Goal: Information Seeking & Learning: Check status

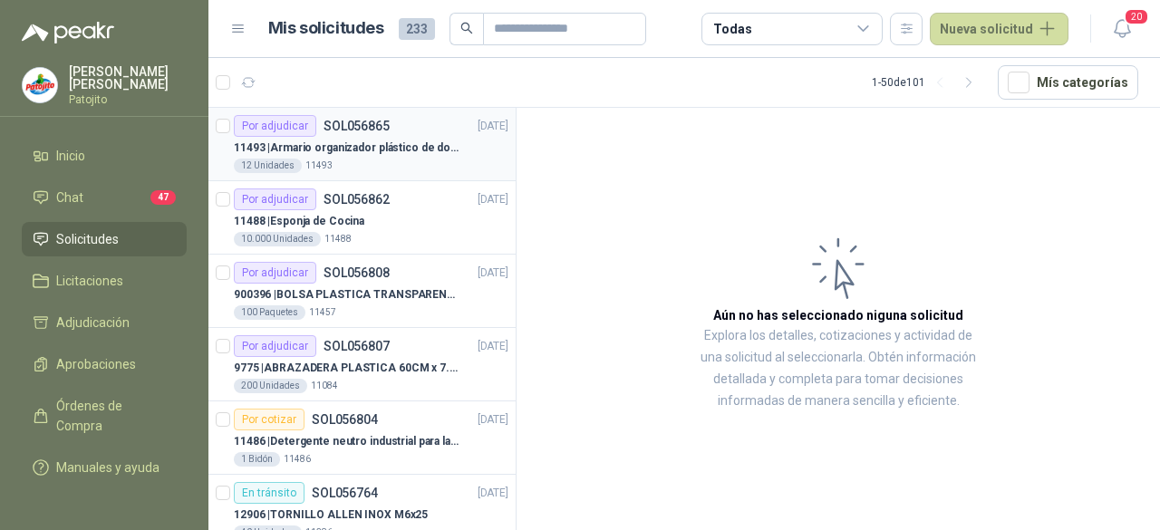
click at [402, 159] on div "12 Unidades 11493" at bounding box center [371, 166] width 275 height 15
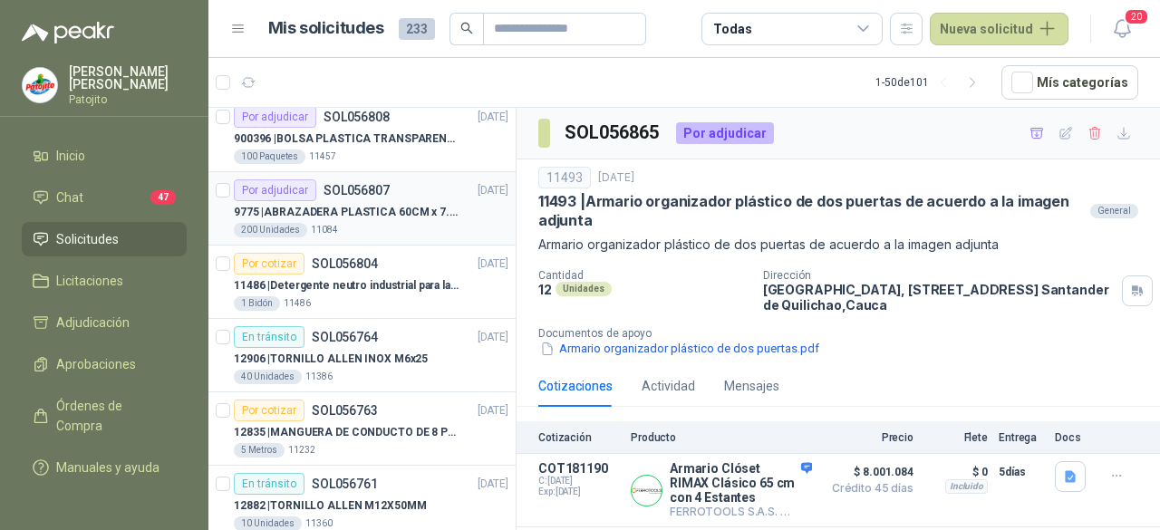
scroll to position [181, 0]
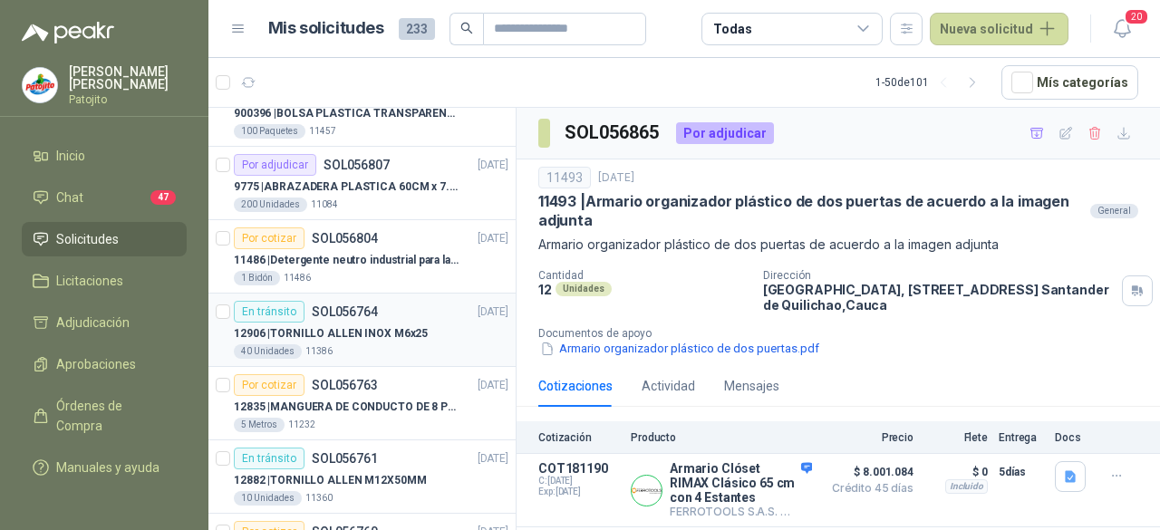
click at [428, 315] on div "En tránsito SOL056764 [DATE]" at bounding box center [371, 312] width 275 height 22
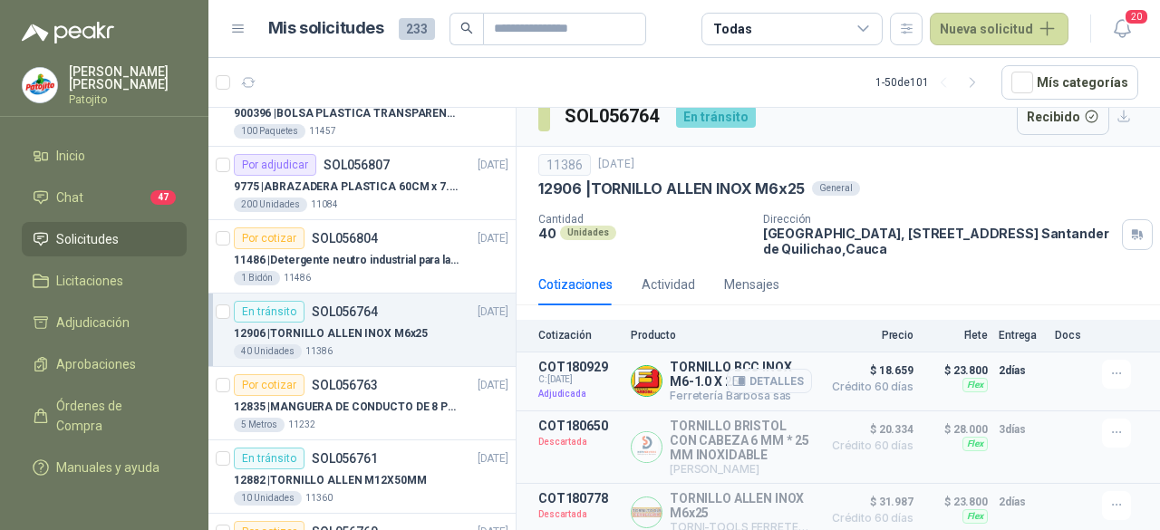
scroll to position [24, 0]
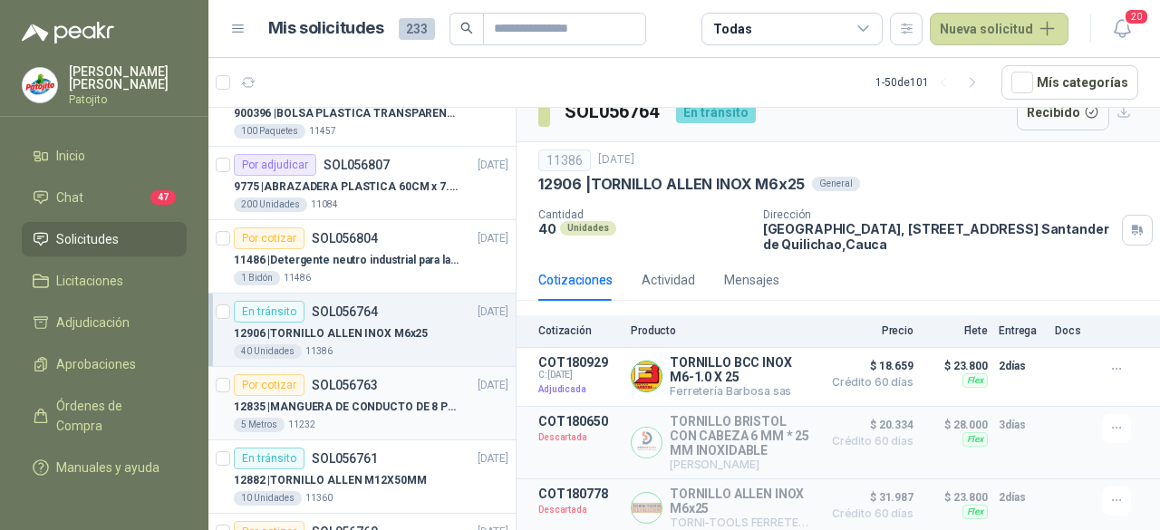
click at [348, 382] on p "SOL056763" at bounding box center [345, 385] width 66 height 13
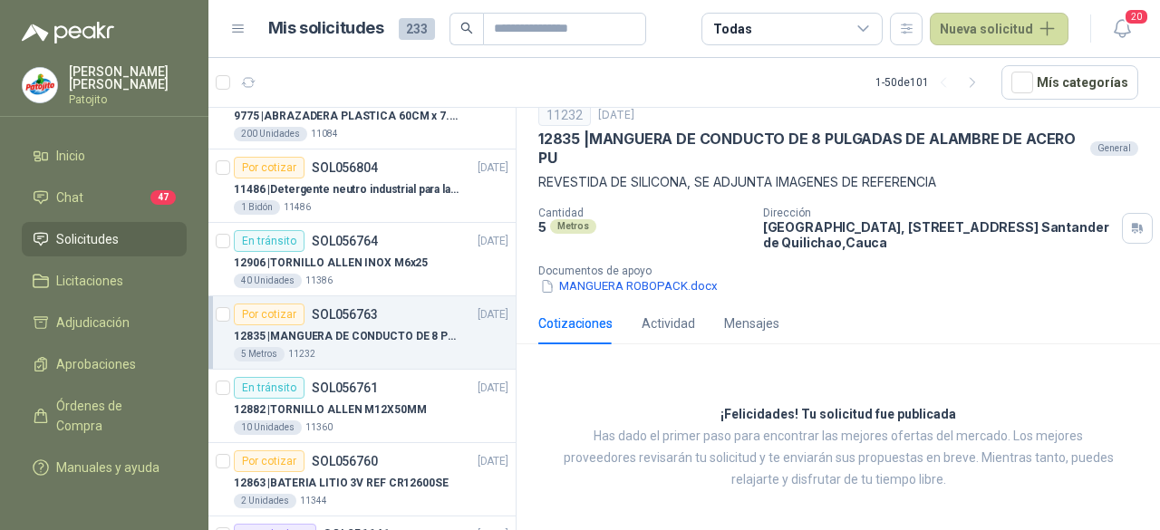
scroll to position [363, 0]
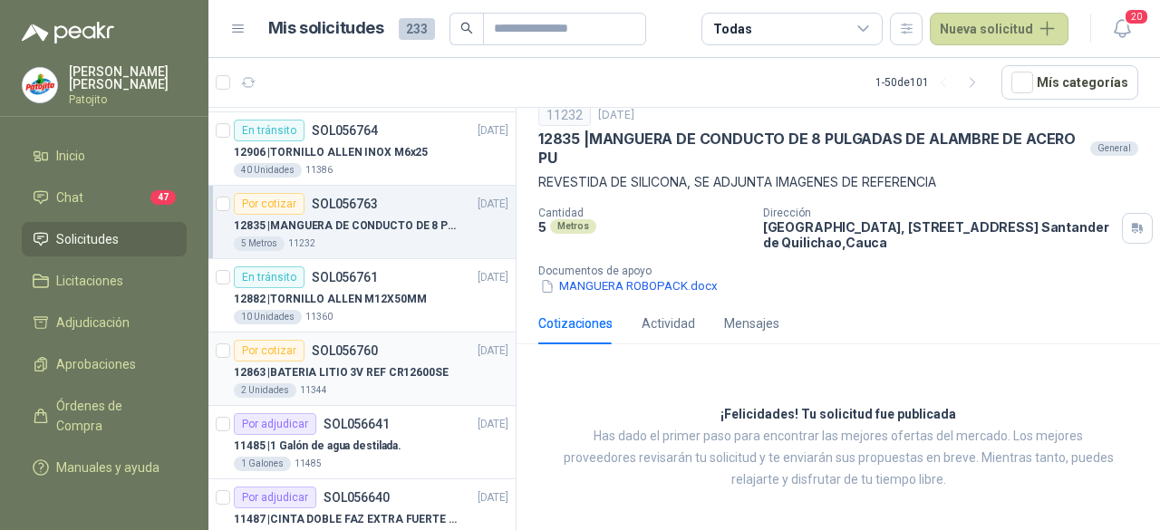
click at [373, 364] on p "12863 | BATERIA LITIO 3V REF CR12600SE" at bounding box center [341, 372] width 215 height 17
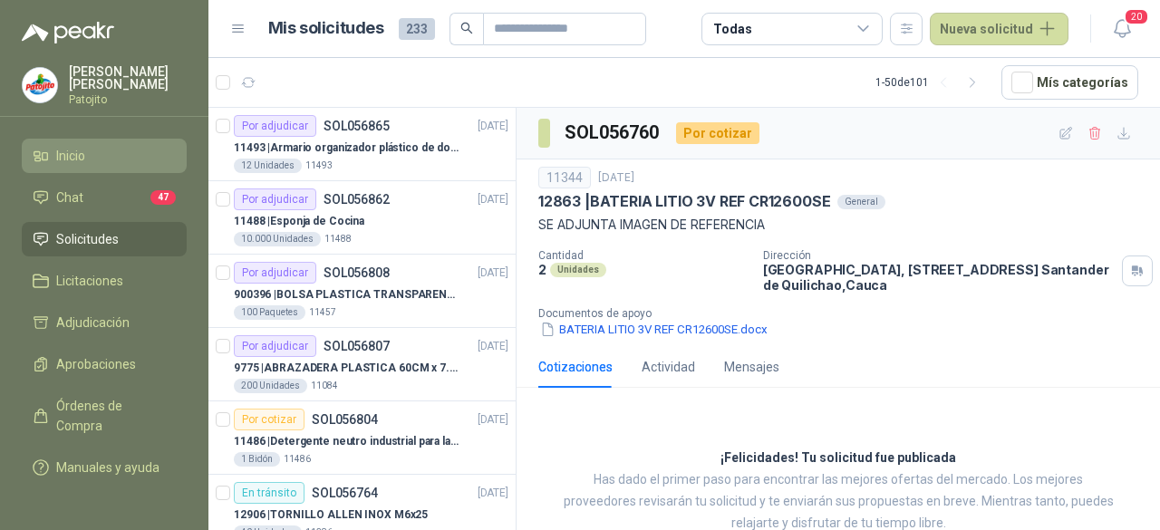
click at [116, 153] on li "Inicio" at bounding box center [104, 156] width 143 height 20
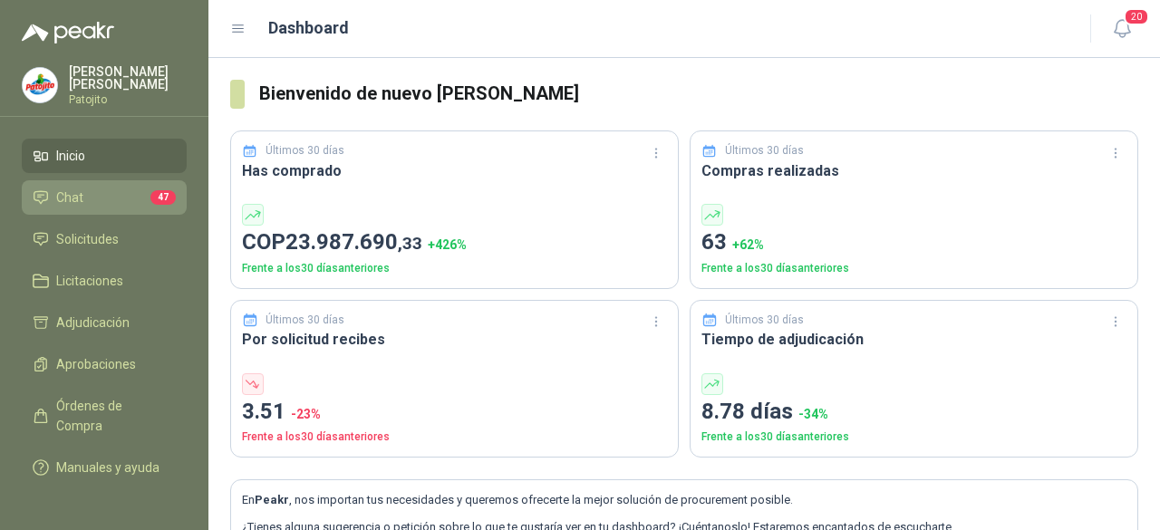
click at [85, 193] on li "Chat 47" at bounding box center [104, 198] width 143 height 20
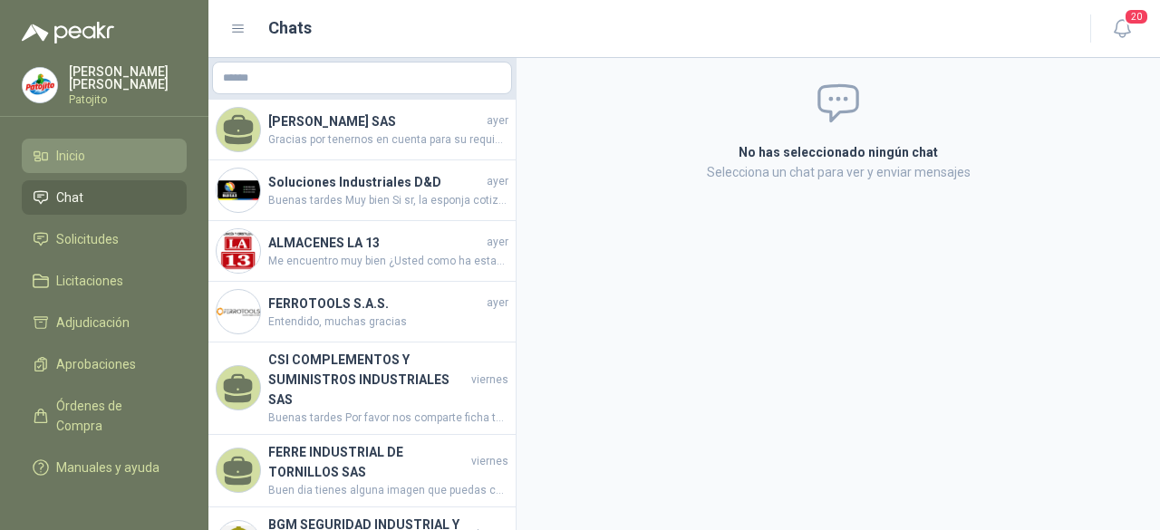
click at [134, 153] on li "Inicio" at bounding box center [104, 156] width 143 height 20
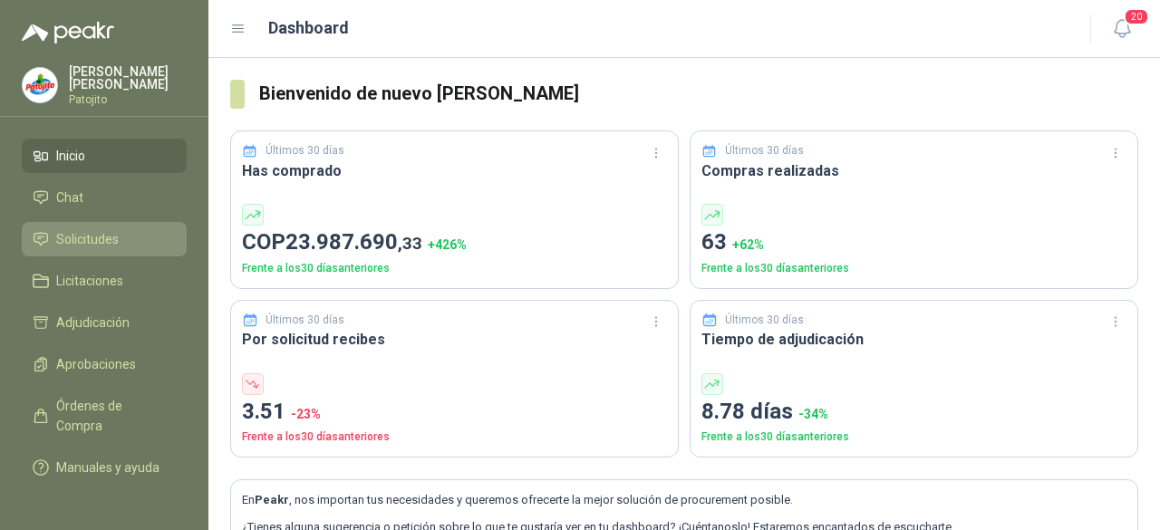
click at [102, 222] on link "Solicitudes" at bounding box center [104, 239] width 165 height 34
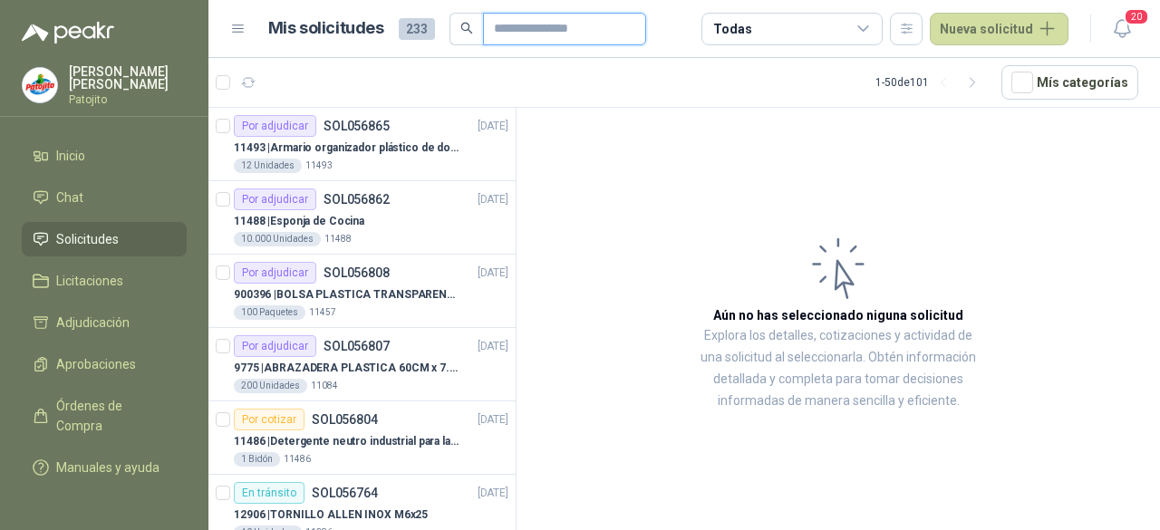
click at [538, 32] on input "text" at bounding box center [557, 29] width 127 height 31
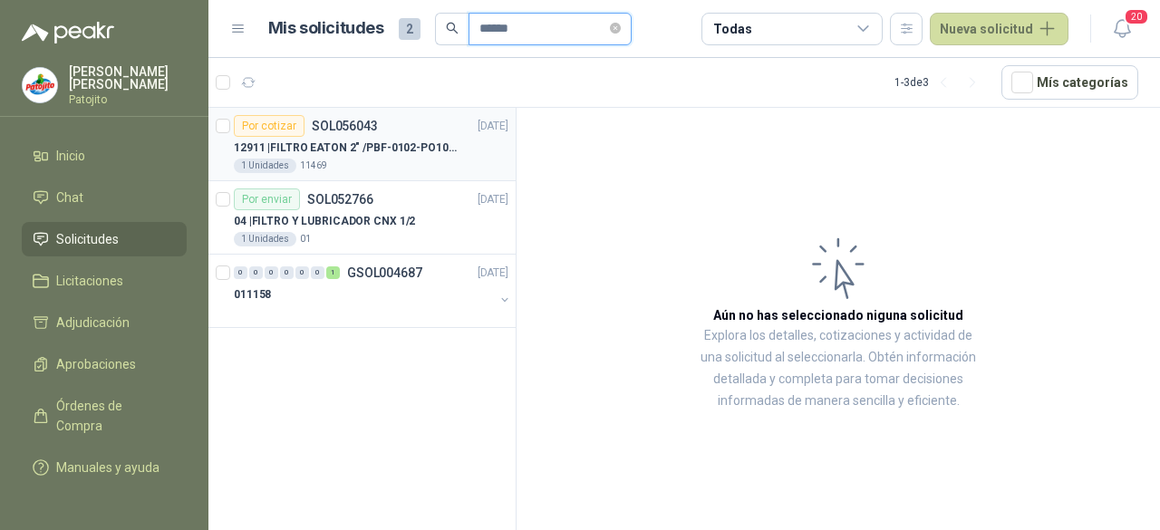
type input "******"
click at [359, 150] on p "12911 | FILTRO [PERSON_NAME] 2" /PBF-0102-PO10-020A" at bounding box center [347, 148] width 226 height 17
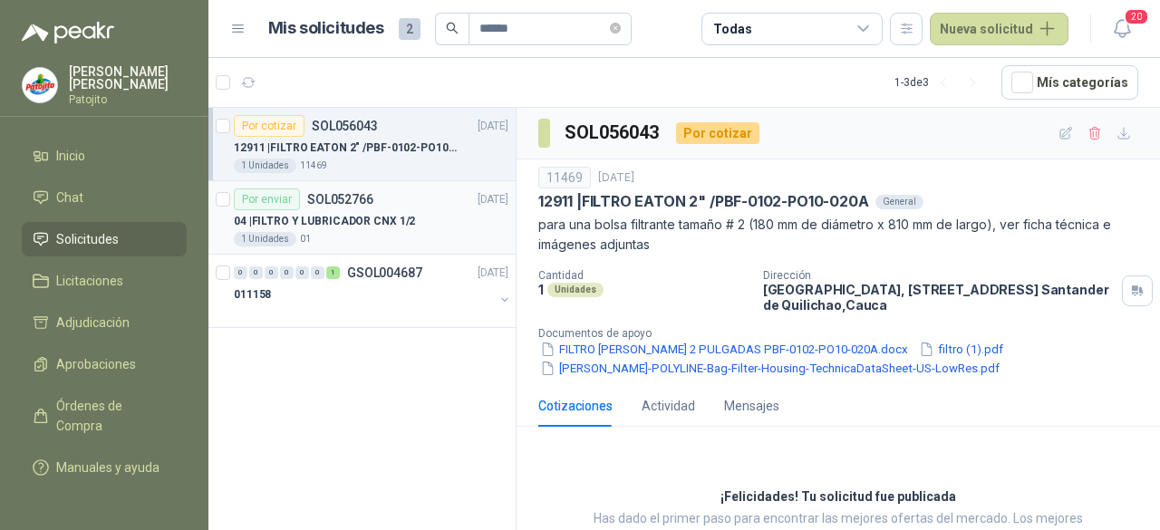
click at [431, 217] on div "04 | FILTRO Y LUBRICADOR CNX 1/2" at bounding box center [371, 221] width 275 height 22
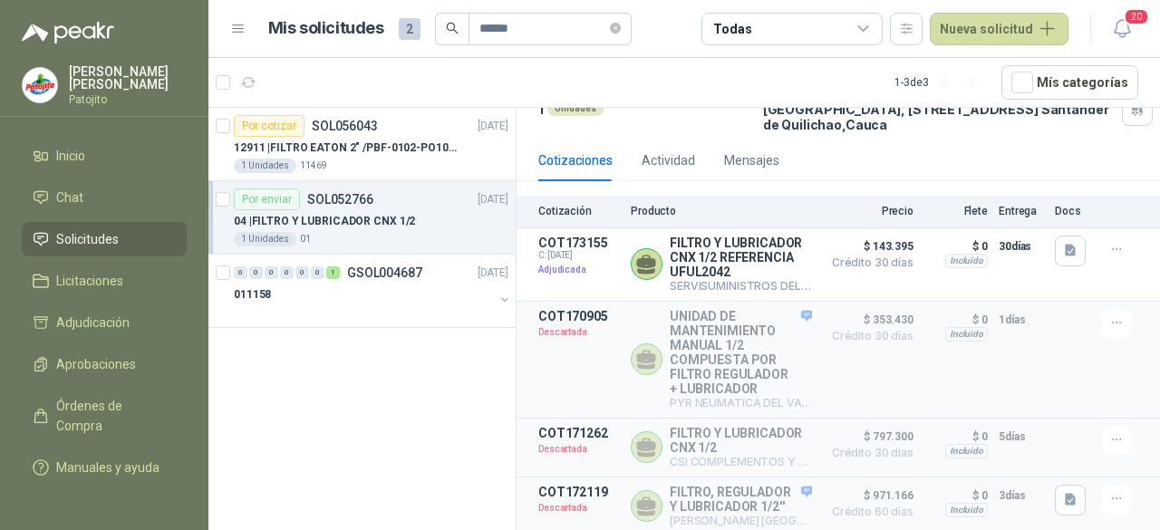
scroll to position [218, 0]
click at [388, 287] on div "011158" at bounding box center [364, 295] width 260 height 22
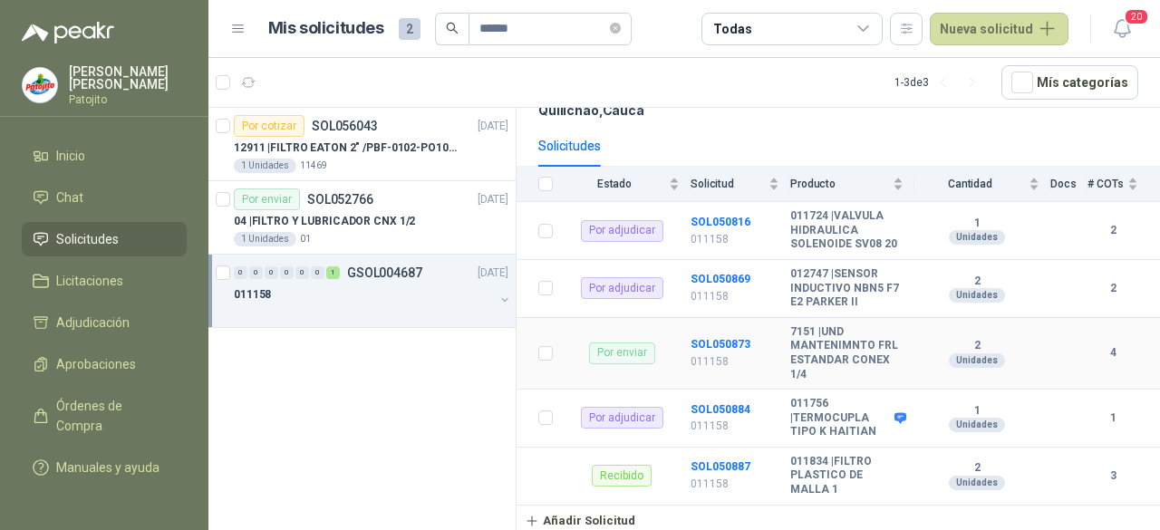
scroll to position [190, 0]
click at [286, 217] on p "04 | FILTRO Y LUBRICADOR CNX 1/2" at bounding box center [324, 221] width 181 height 17
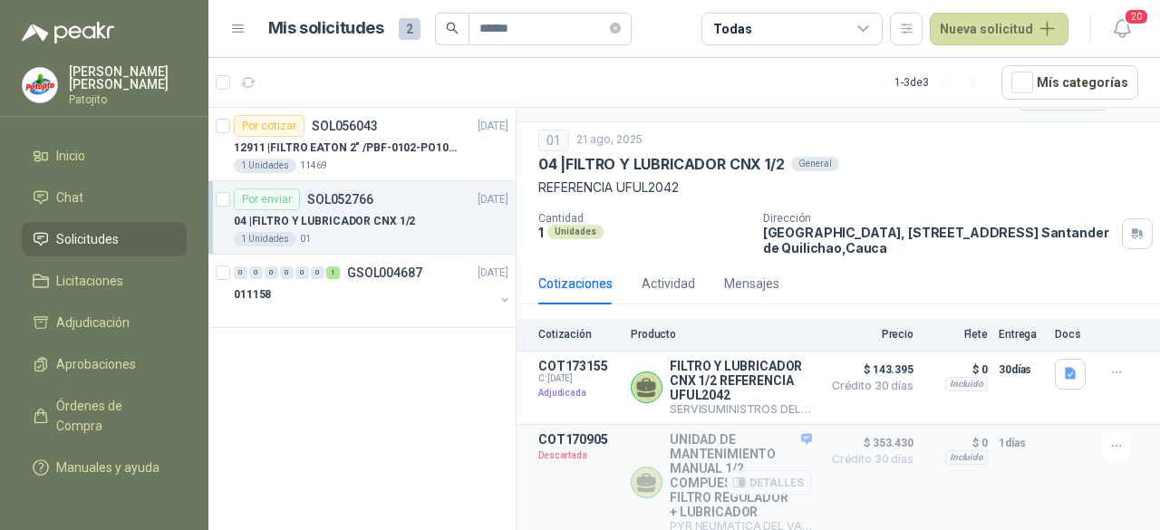
scroll to position [36, 0]
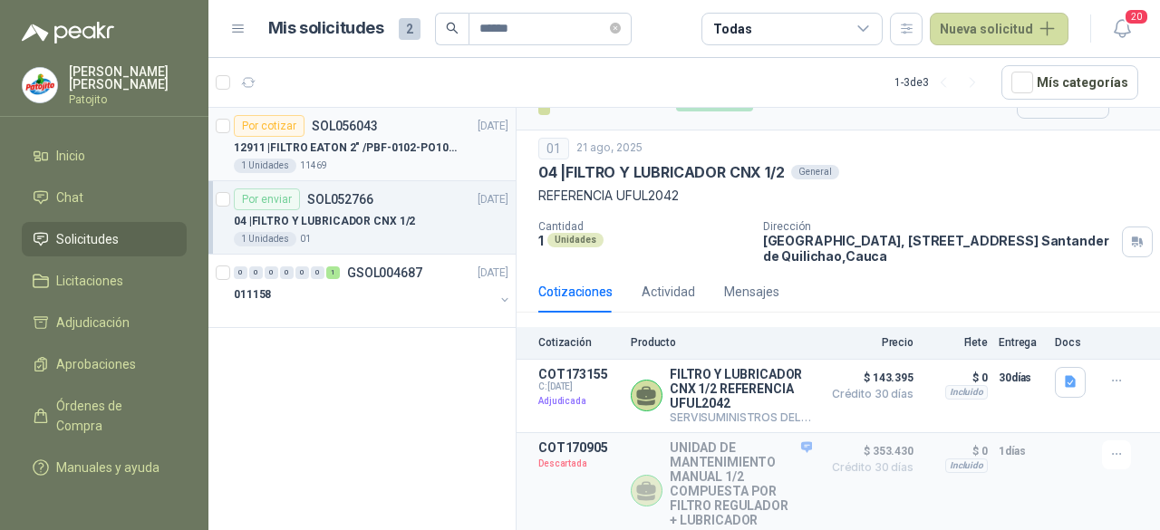
click at [347, 144] on p "12911 | FILTRO [PERSON_NAME] 2" /PBF-0102-PO10-020A" at bounding box center [347, 148] width 226 height 17
